Goal: Obtain resource: Download file/media

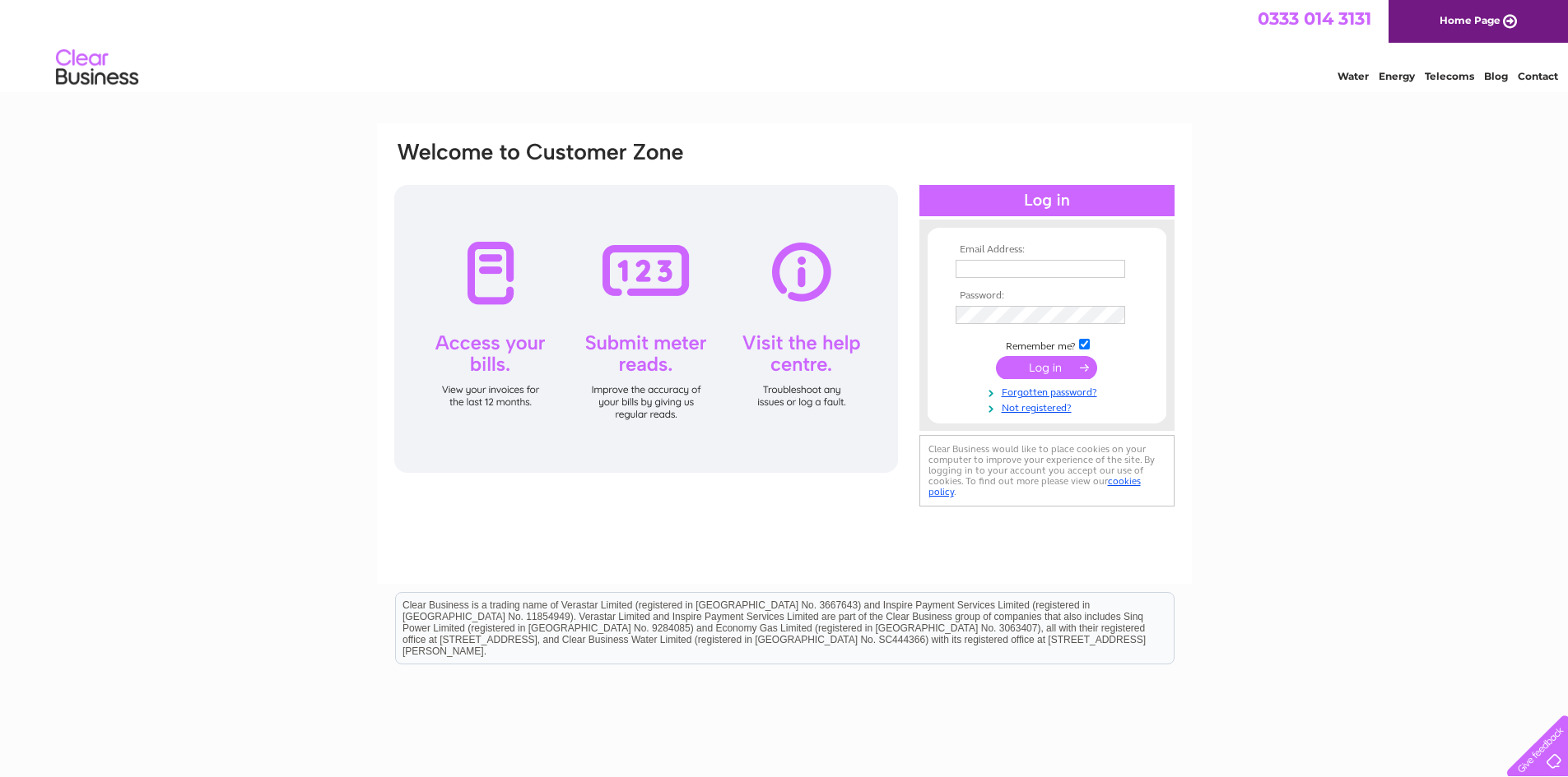
click at [1017, 271] on input "text" at bounding box center [1041, 269] width 170 height 18
type input "finance@merchantsgolf.com"
click at [996, 358] on input "submit" at bounding box center [1046, 369] width 101 height 23
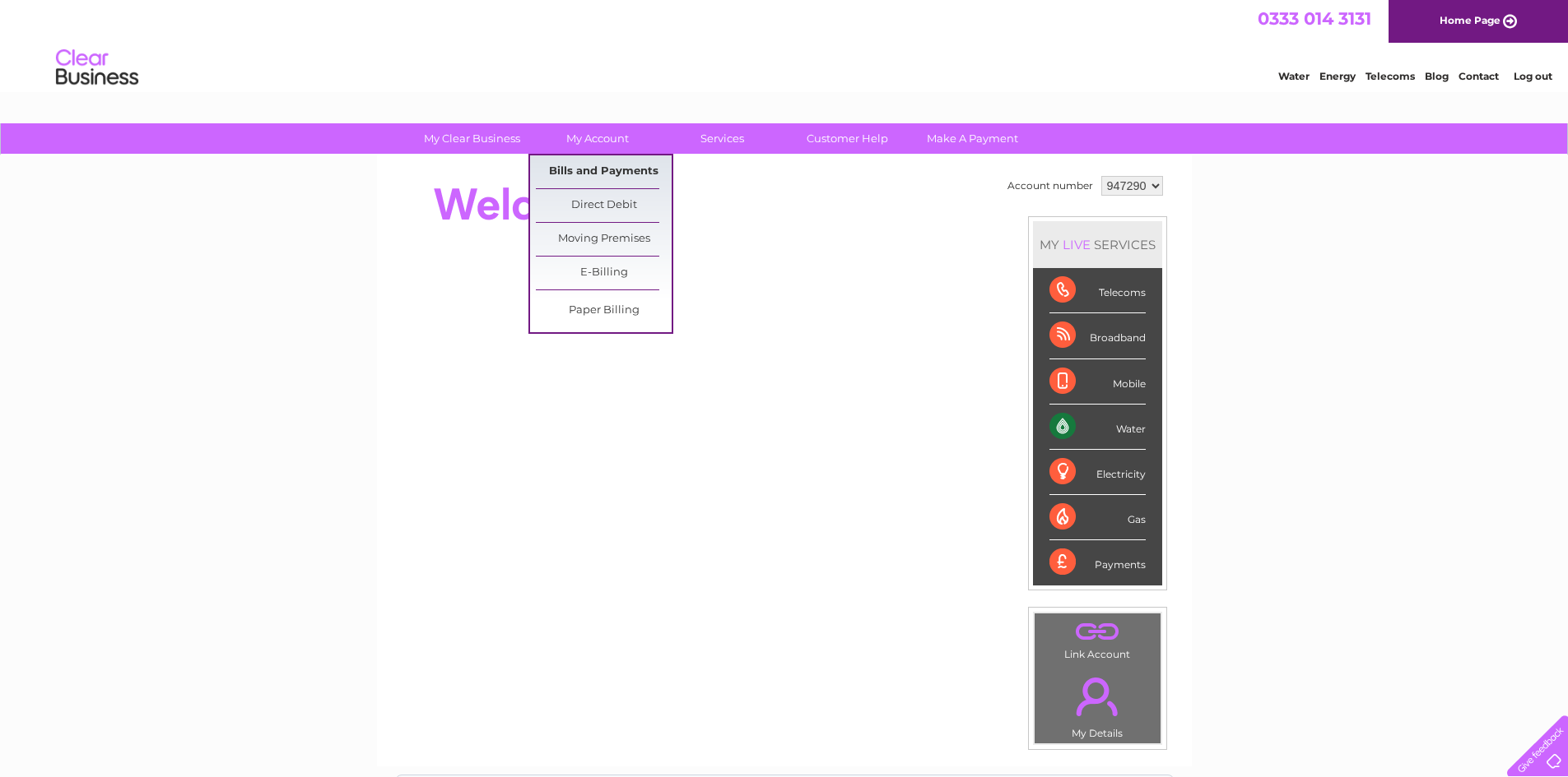
click at [620, 168] on link "Bills and Payments" at bounding box center [604, 172] width 135 height 33
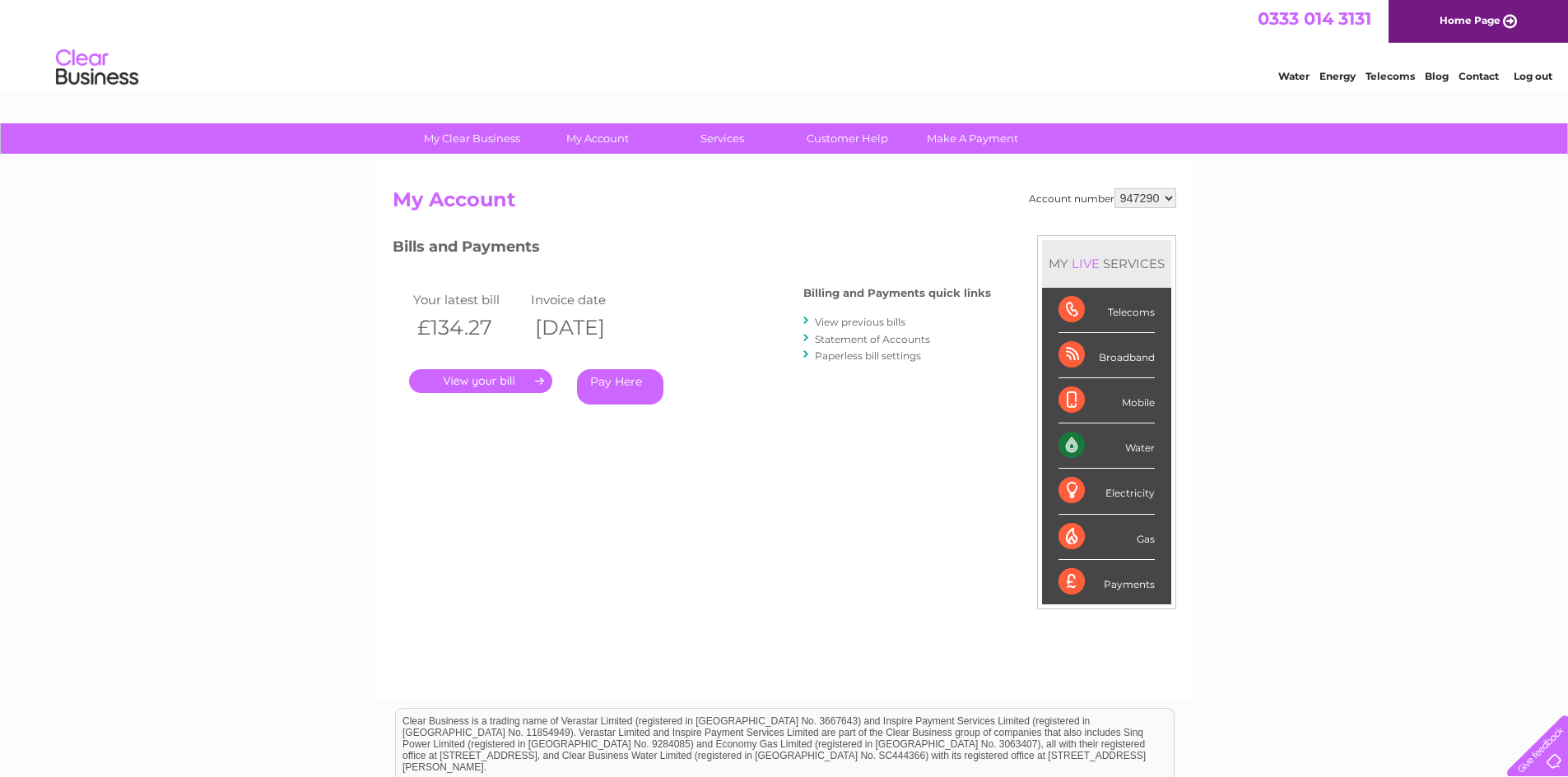
click at [529, 376] on link "." at bounding box center [481, 380] width 143 height 24
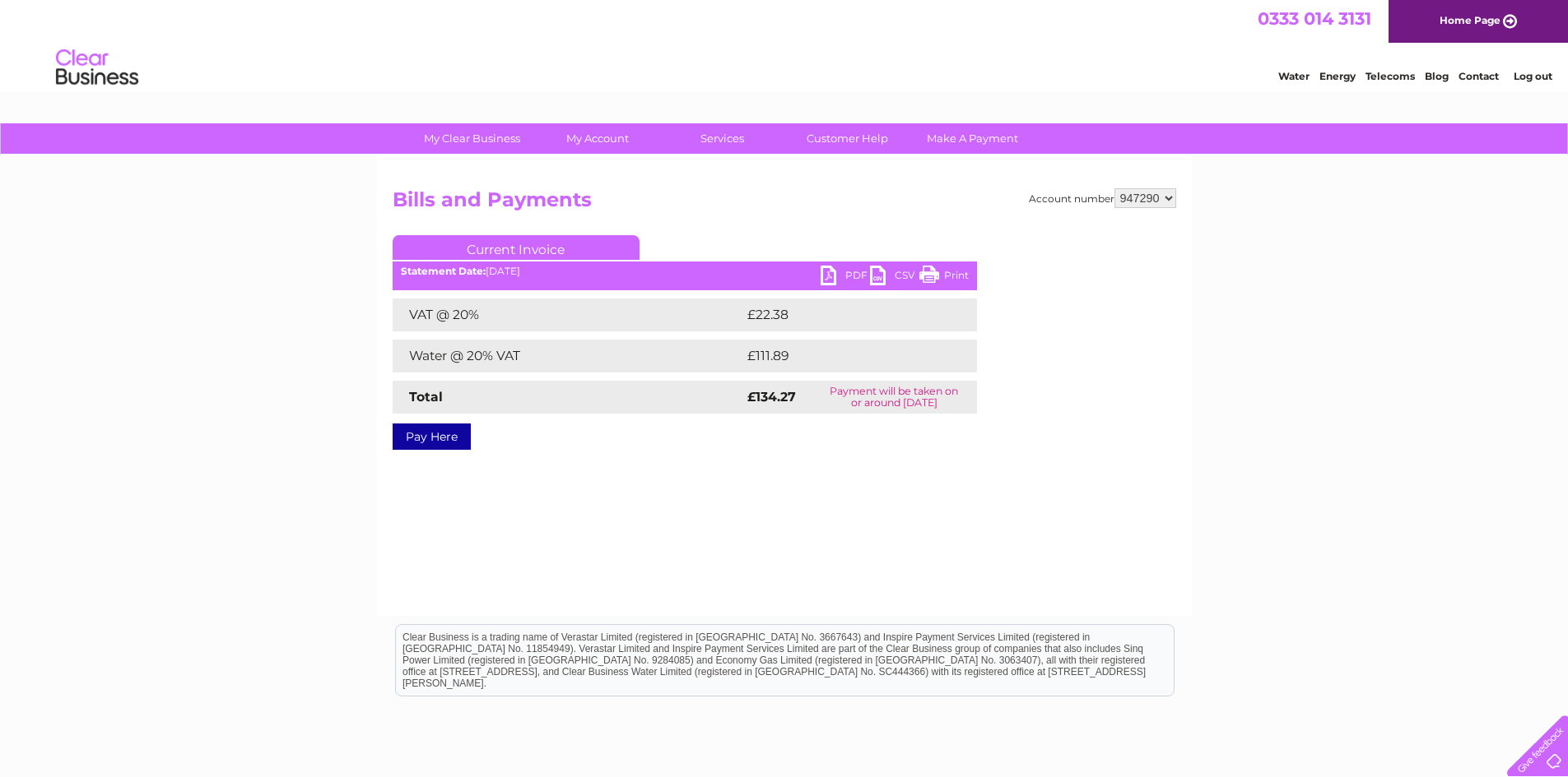
click at [853, 276] on link "PDF" at bounding box center [845, 277] width 50 height 24
click at [1172, 197] on select "947290 947292" at bounding box center [1145, 198] width 62 height 20
select select "947292"
click at [1114, 189] on select "947290 947292" at bounding box center [1145, 198] width 62 height 20
click at [836, 275] on link "PDF" at bounding box center [845, 277] width 50 height 24
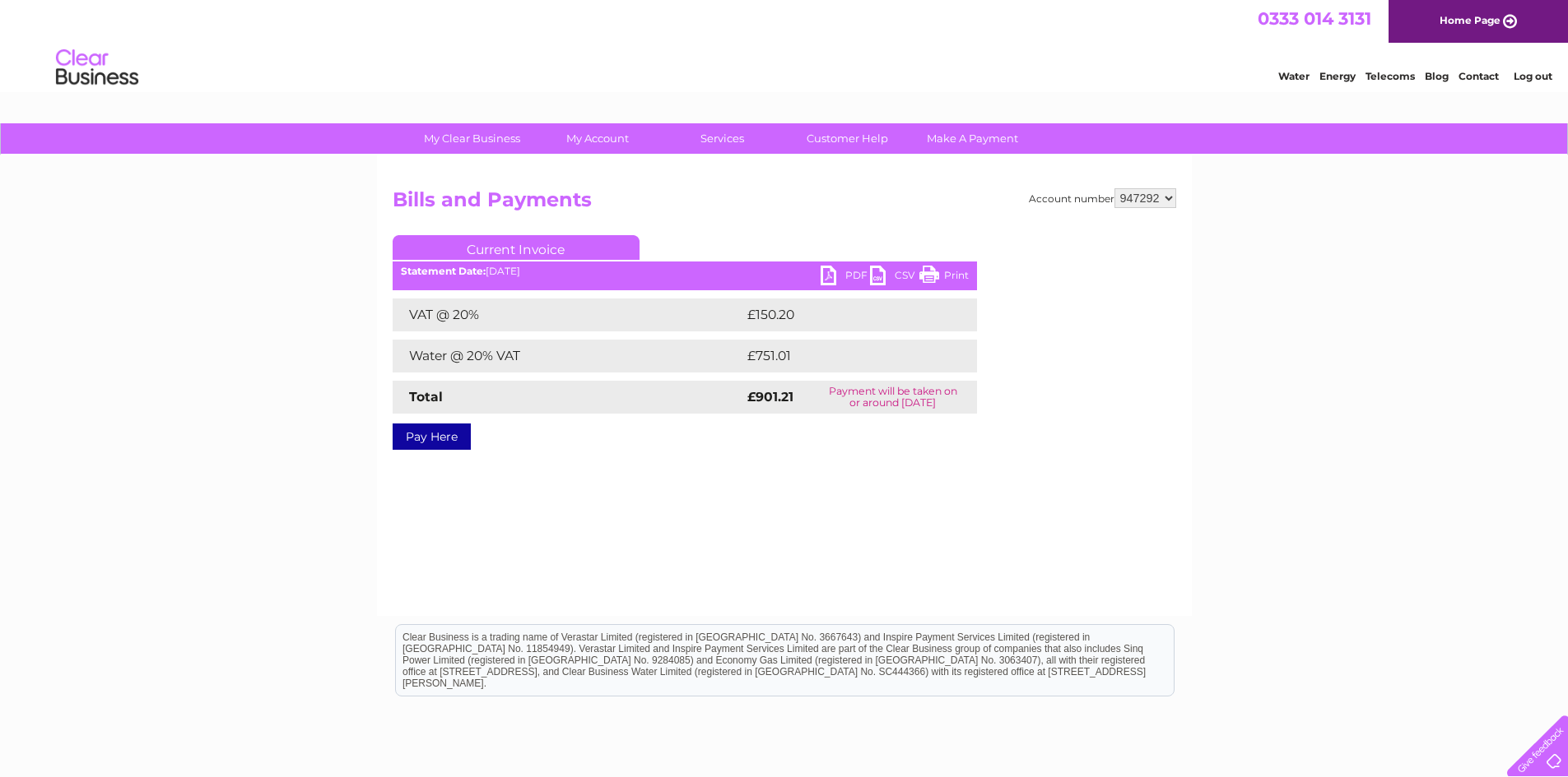
click at [1538, 73] on link "Log out" at bounding box center [1533, 75] width 39 height 12
